Goal: Transaction & Acquisition: Purchase product/service

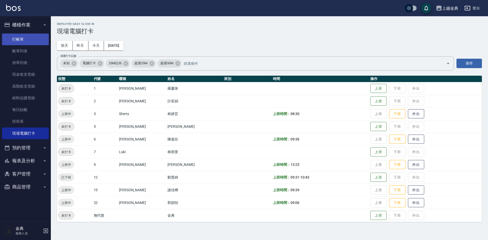
click at [24, 40] on link "打帳單" at bounding box center [25, 40] width 47 height 12
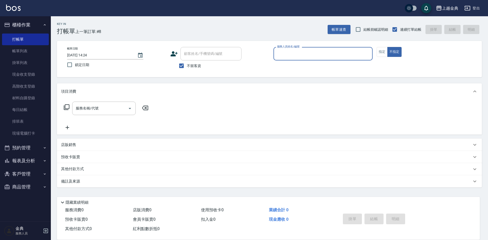
click at [331, 51] on input "服務人員姓名/編號" at bounding box center [323, 53] width 95 height 9
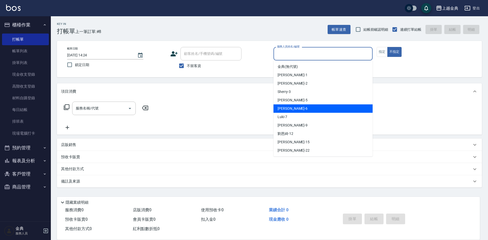
click at [290, 109] on div "[PERSON_NAME] -6" at bounding box center [323, 108] width 99 height 8
type input "[PERSON_NAME]-6"
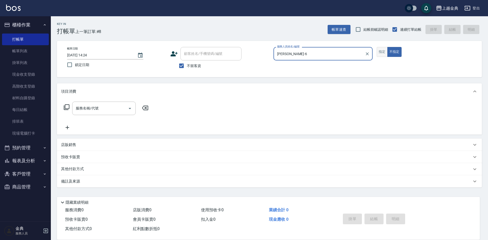
click at [384, 53] on button "指定" at bounding box center [382, 52] width 11 height 10
click at [120, 109] on input "服務名稱/代號" at bounding box center [99, 108] width 51 height 9
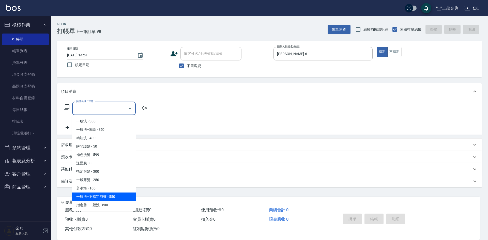
scroll to position [51, 0]
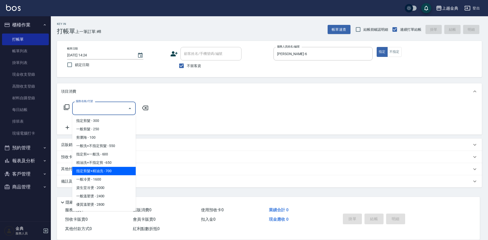
click at [112, 171] on span "指定剪髮+精油洗 - 700" at bounding box center [104, 171] width 64 height 8
type input "指定剪髮+精油洗(207)"
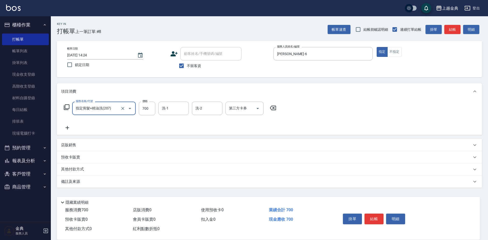
click at [166, 105] on div "洗-1 洗-1" at bounding box center [173, 108] width 31 height 13
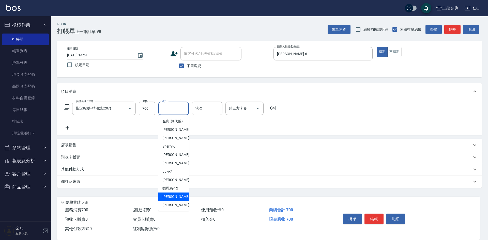
click at [173, 200] on span "[PERSON_NAME] -15" at bounding box center [178, 196] width 32 height 5
type input "[PERSON_NAME]-15"
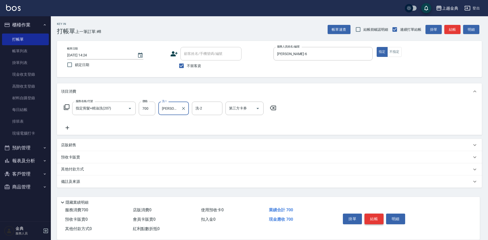
click at [371, 218] on button "結帳" at bounding box center [374, 219] width 19 height 11
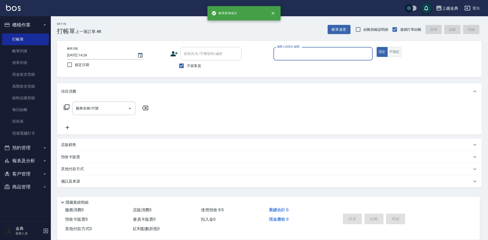
click at [391, 53] on button "不指定" at bounding box center [394, 52] width 14 height 10
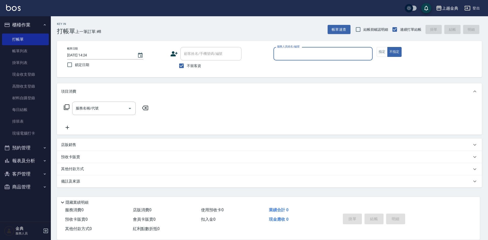
click at [352, 57] on input "服務人員姓名/編號" at bounding box center [323, 53] width 95 height 9
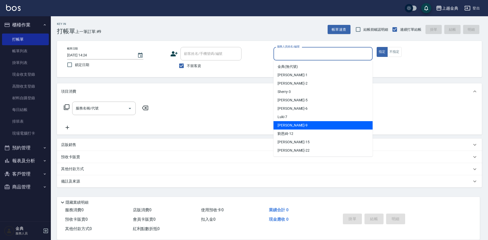
drag, startPoint x: 288, startPoint y: 124, endPoint x: 268, endPoint y: 127, distance: 20.7
click at [288, 124] on span "[PERSON_NAME] -9" at bounding box center [293, 125] width 30 height 5
type input "[PERSON_NAME]-9"
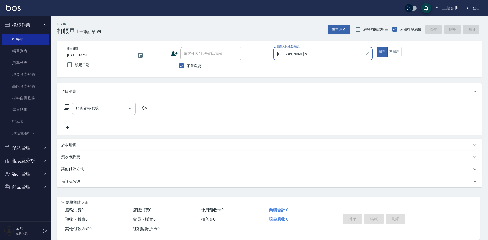
click at [110, 111] on input "服務名稱/代號" at bounding box center [99, 108] width 51 height 9
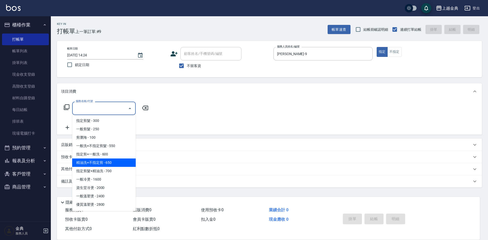
click at [114, 163] on span "精油洗+不指定剪 - 650" at bounding box center [104, 163] width 64 height 8
type input "精油洗+不指定剪(205)"
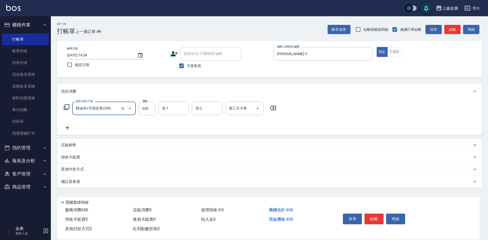
click at [375, 215] on button "結帳" at bounding box center [374, 219] width 19 height 11
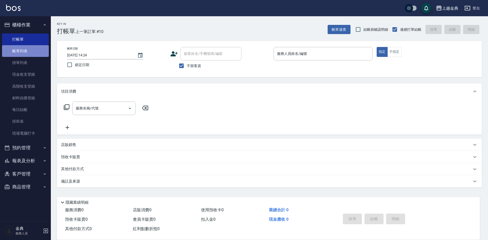
click at [16, 51] on link "帳單列表" at bounding box center [25, 51] width 47 height 12
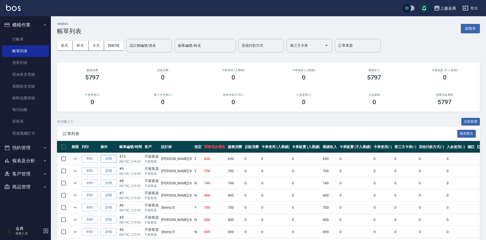
click at [108, 157] on link "詳情" at bounding box center [108, 159] width 16 height 8
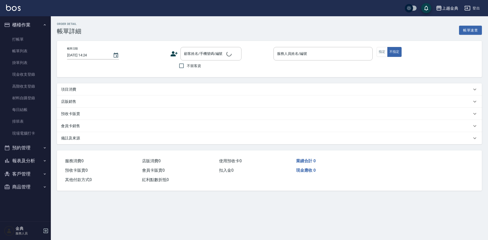
checkbox input "true"
type input "[PERSON_NAME]-9"
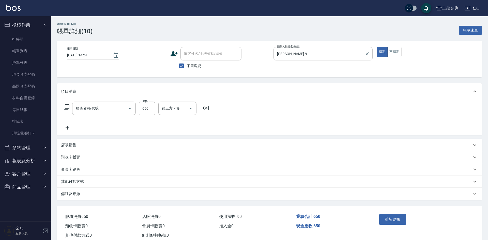
type input "精油洗+不指定剪(205)"
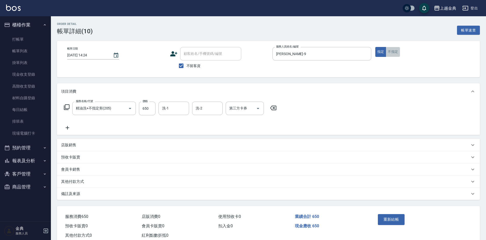
click at [390, 51] on button "不指定" at bounding box center [392, 52] width 14 height 10
click at [396, 220] on button "重新結帳" at bounding box center [391, 219] width 27 height 11
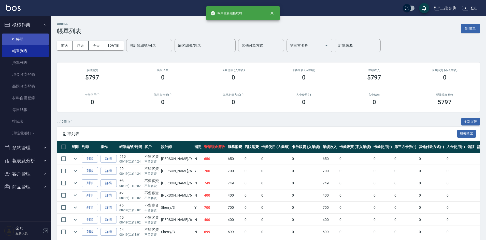
click at [25, 40] on link "打帳單" at bounding box center [25, 40] width 47 height 12
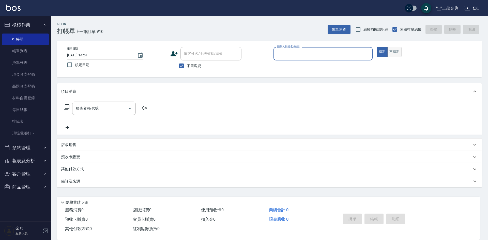
click at [394, 53] on button "不指定" at bounding box center [394, 52] width 14 height 10
click at [342, 57] on input "服務人員姓名/編號" at bounding box center [323, 53] width 95 height 9
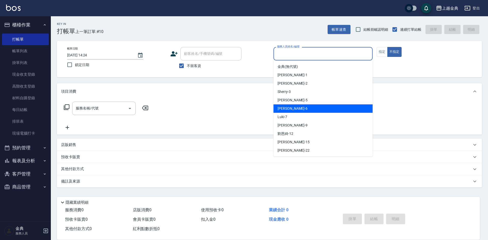
click at [284, 108] on span "[PERSON_NAME] -6" at bounding box center [293, 108] width 30 height 5
type input "[PERSON_NAME]-6"
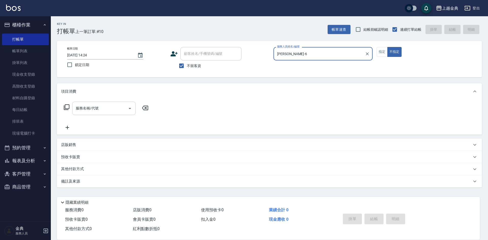
click at [113, 106] on input "服務名稱/代號" at bounding box center [99, 108] width 51 height 9
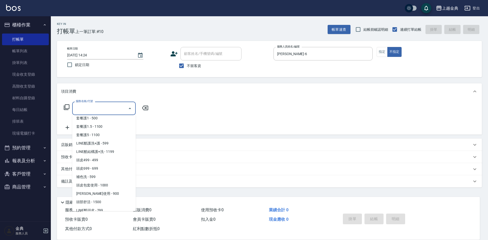
scroll to position [331, 0]
click at [95, 161] on span "頭皮499 - 499" at bounding box center [104, 160] width 64 height 8
type input "頭皮499(601)"
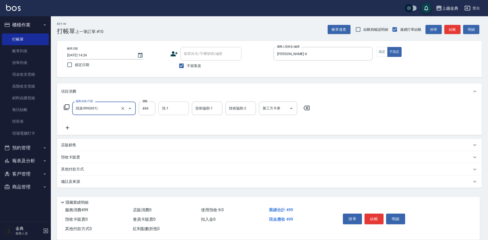
click at [176, 106] on input "洗-1" at bounding box center [174, 108] width 26 height 9
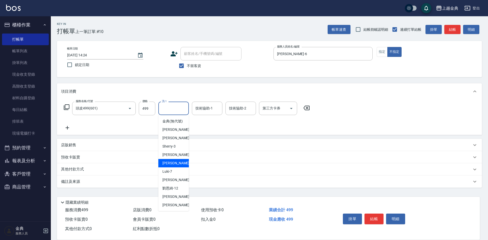
click at [173, 166] on span "[PERSON_NAME] -6" at bounding box center [177, 163] width 30 height 5
type input "[PERSON_NAME]-6"
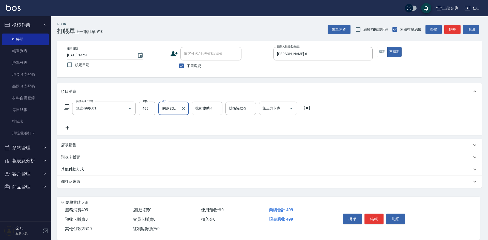
click at [206, 104] on div "技術協助-1" at bounding box center [207, 108] width 31 height 13
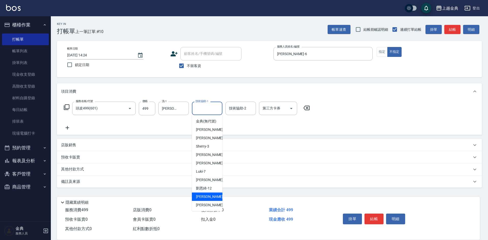
click at [204, 200] on span "[PERSON_NAME] -15" at bounding box center [212, 196] width 32 height 5
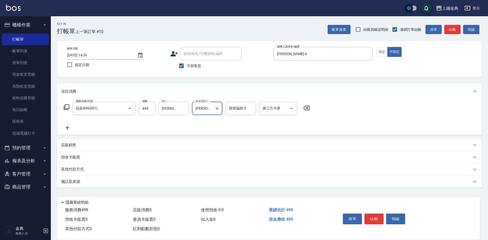
type input "[PERSON_NAME]-15"
click at [379, 215] on button "結帳" at bounding box center [374, 219] width 19 height 11
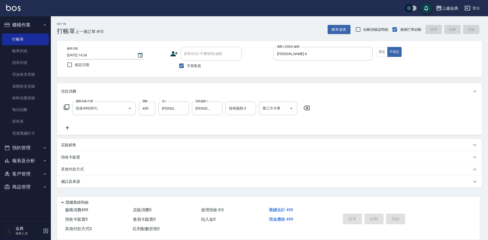
type input "[DATE] 14:25"
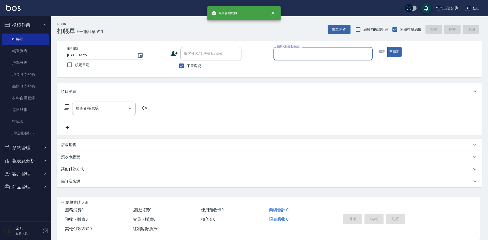
click at [323, 54] on input "服務人員姓名/編號" at bounding box center [323, 53] width 95 height 9
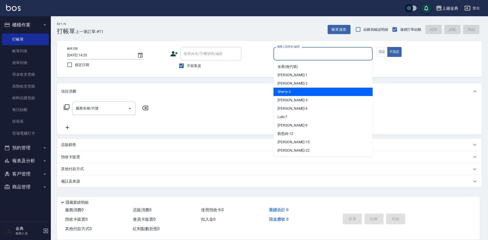
click at [287, 93] on span "Sherry -3" at bounding box center [284, 91] width 13 height 5
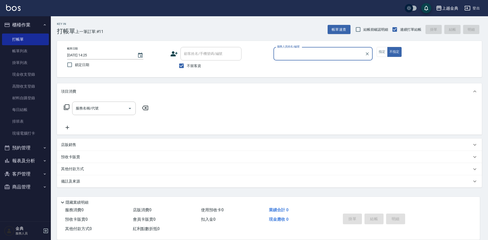
type input "Sherry-3"
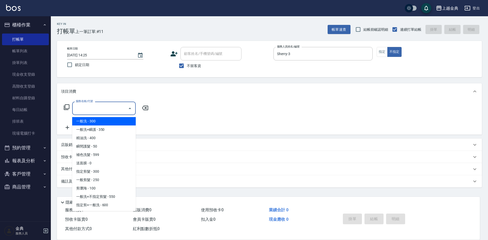
click at [117, 110] on input "服務名稱/代號" at bounding box center [99, 108] width 51 height 9
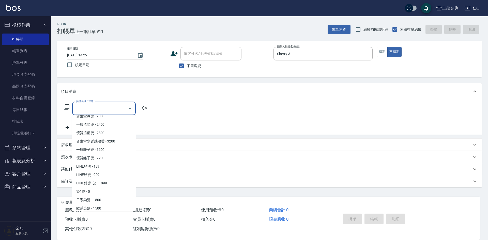
scroll to position [127, 0]
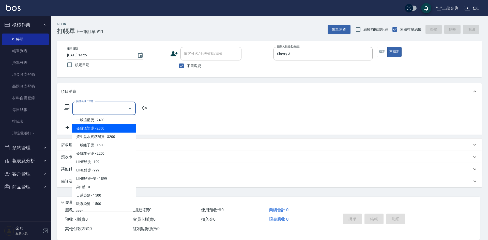
click at [101, 128] on span "優質溫塑燙 - 2800" at bounding box center [104, 128] width 64 height 8
type input "優質溫塑燙(304)"
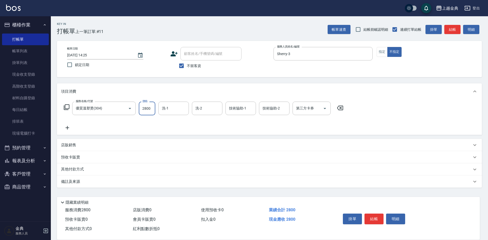
click at [152, 111] on input "2800" at bounding box center [147, 109] width 17 height 14
type input "4000"
click at [374, 214] on button "結帳" at bounding box center [374, 219] width 19 height 11
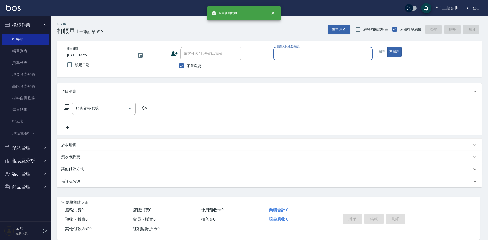
drag, startPoint x: 348, startPoint y: 49, endPoint x: 343, endPoint y: 54, distance: 6.8
click at [347, 49] on input "服務人員姓名/編號" at bounding box center [323, 53] width 95 height 9
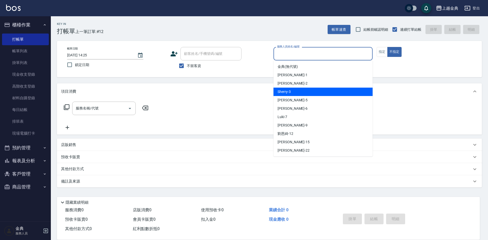
click at [307, 93] on div "Sherry -3" at bounding box center [323, 92] width 99 height 8
type input "Sherry-3"
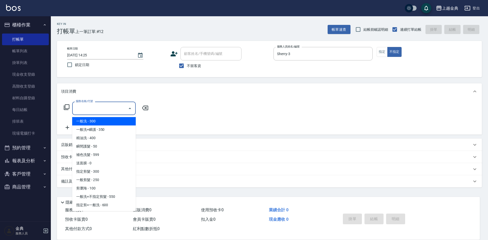
click at [123, 107] on input "服務名稱/代號" at bounding box center [99, 108] width 51 height 9
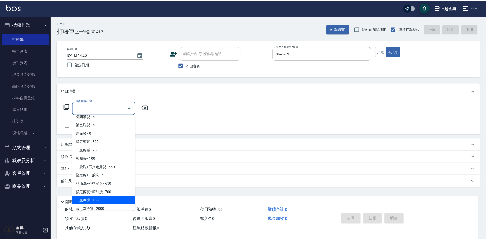
scroll to position [25, 0]
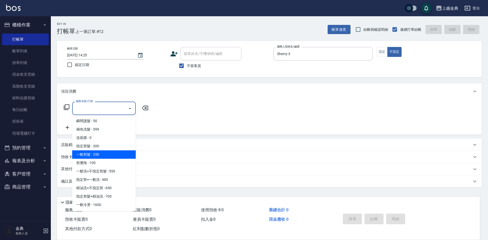
click at [108, 155] on span "一般剪髮 - 250" at bounding box center [104, 155] width 64 height 8
type input "一般剪髮(200)"
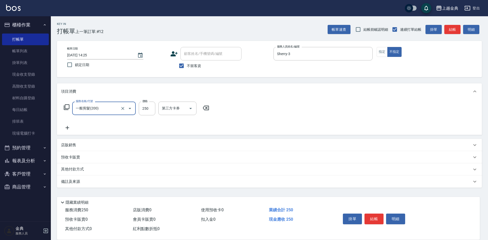
click at [66, 127] on icon at bounding box center [67, 128] width 13 height 6
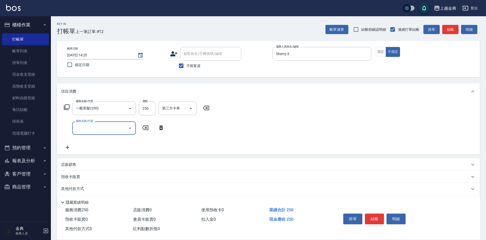
click at [86, 129] on input "服務名稱/代號" at bounding box center [99, 128] width 51 height 9
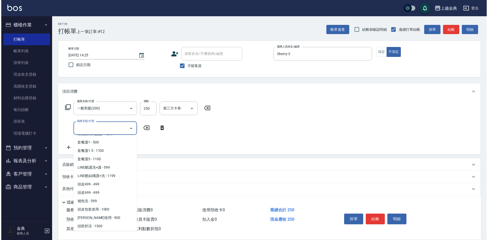
scroll to position [331, 0]
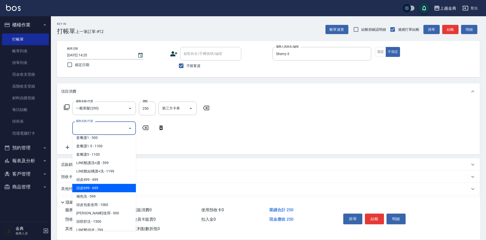
click at [101, 190] on span "頭皮699 - 699" at bounding box center [104, 188] width 64 height 8
type input "頭皮699(602)"
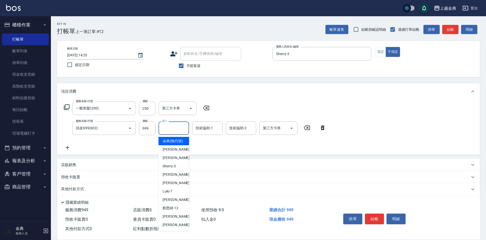
click at [164, 131] on input "洗-1" at bounding box center [174, 128] width 26 height 9
click at [179, 228] on div "[PERSON_NAME] -22" at bounding box center [173, 225] width 31 height 8
type input "[PERSON_NAME]-22"
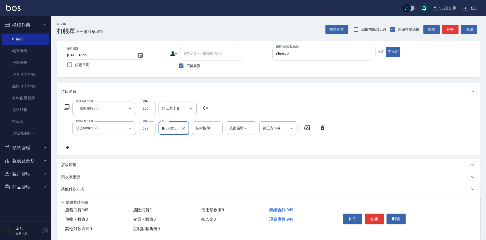
click at [217, 126] on input "技術協助-1" at bounding box center [207, 128] width 26 height 9
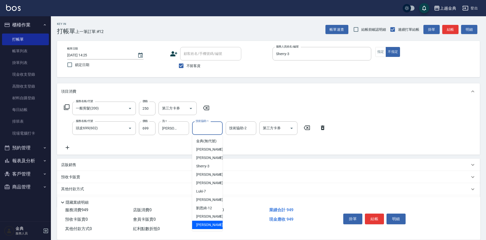
click at [197, 228] on span "[PERSON_NAME] -22" at bounding box center [212, 224] width 32 height 5
type input "[PERSON_NAME]-22"
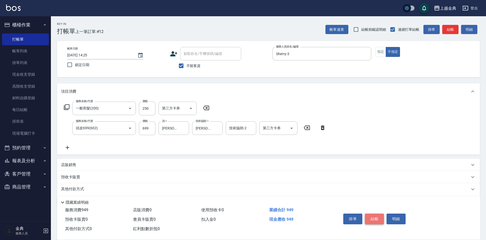
click at [377, 217] on button "結帳" at bounding box center [374, 219] width 19 height 11
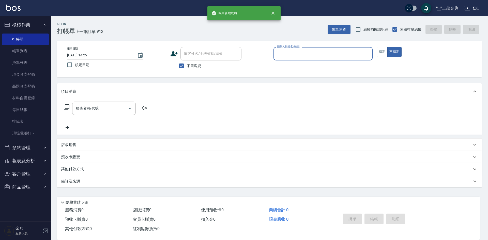
click at [346, 53] on input "服務人員姓名/編號" at bounding box center [323, 53] width 95 height 9
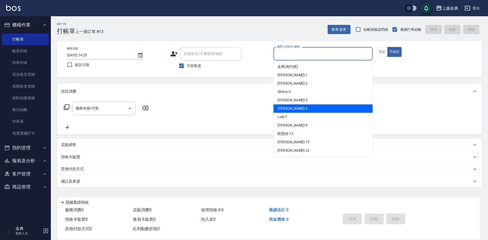
click at [286, 108] on span "[PERSON_NAME] -6" at bounding box center [293, 108] width 30 height 5
type input "[PERSON_NAME]-6"
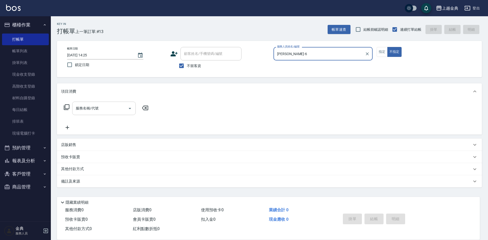
click at [126, 108] on button "Open" at bounding box center [130, 108] width 8 height 8
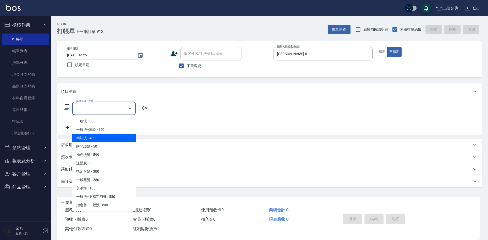
click at [109, 137] on span "精油洗 - 400" at bounding box center [104, 138] width 64 height 8
type input "精油洗(102)"
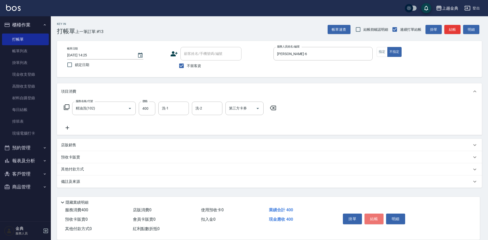
click at [376, 216] on button "結帳" at bounding box center [374, 219] width 19 height 11
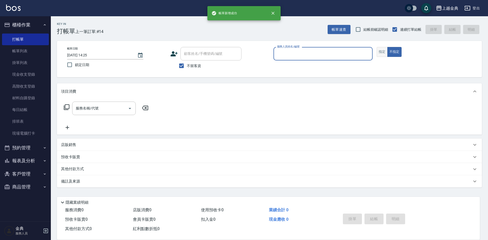
click at [382, 54] on button "指定" at bounding box center [382, 52] width 11 height 10
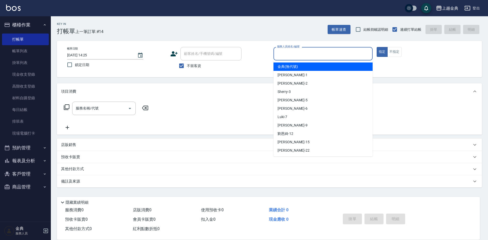
click at [358, 53] on input "服務人員姓名/編號" at bounding box center [323, 53] width 95 height 9
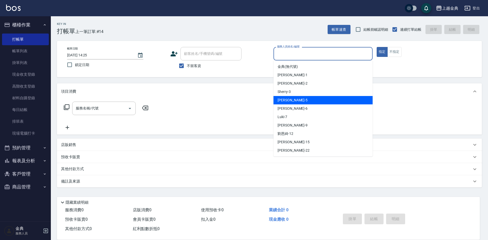
click at [300, 96] on div "小雅 -5" at bounding box center [323, 100] width 99 height 8
click at [294, 53] on input "[PERSON_NAME]-5" at bounding box center [319, 53] width 87 height 9
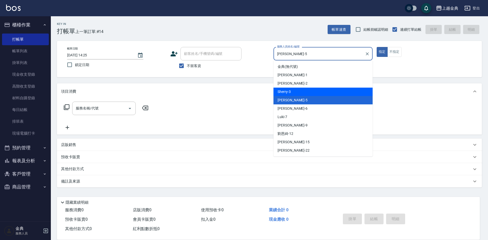
click at [299, 89] on div "Sherry -3" at bounding box center [323, 92] width 99 height 8
type input "Sherry-3"
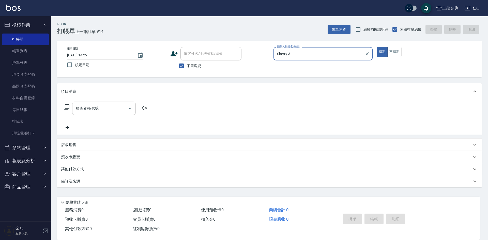
click at [113, 107] on input "服務名稱/代號" at bounding box center [99, 108] width 51 height 9
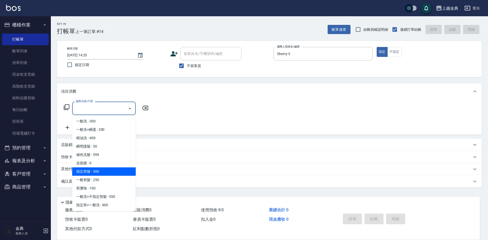
click at [104, 169] on span "指定剪髮 - 300" at bounding box center [104, 172] width 64 height 8
type input "指定剪髮(199)"
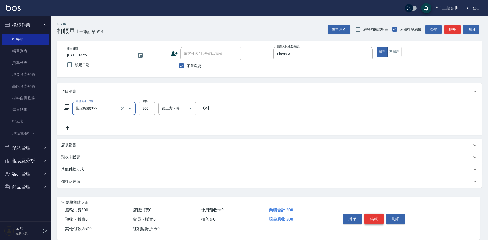
click at [379, 216] on button "結帳" at bounding box center [374, 219] width 19 height 11
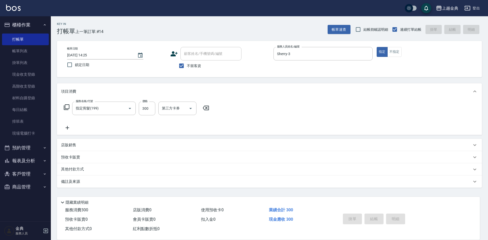
type input "[DATE] 14:26"
